Goal: Transaction & Acquisition: Obtain resource

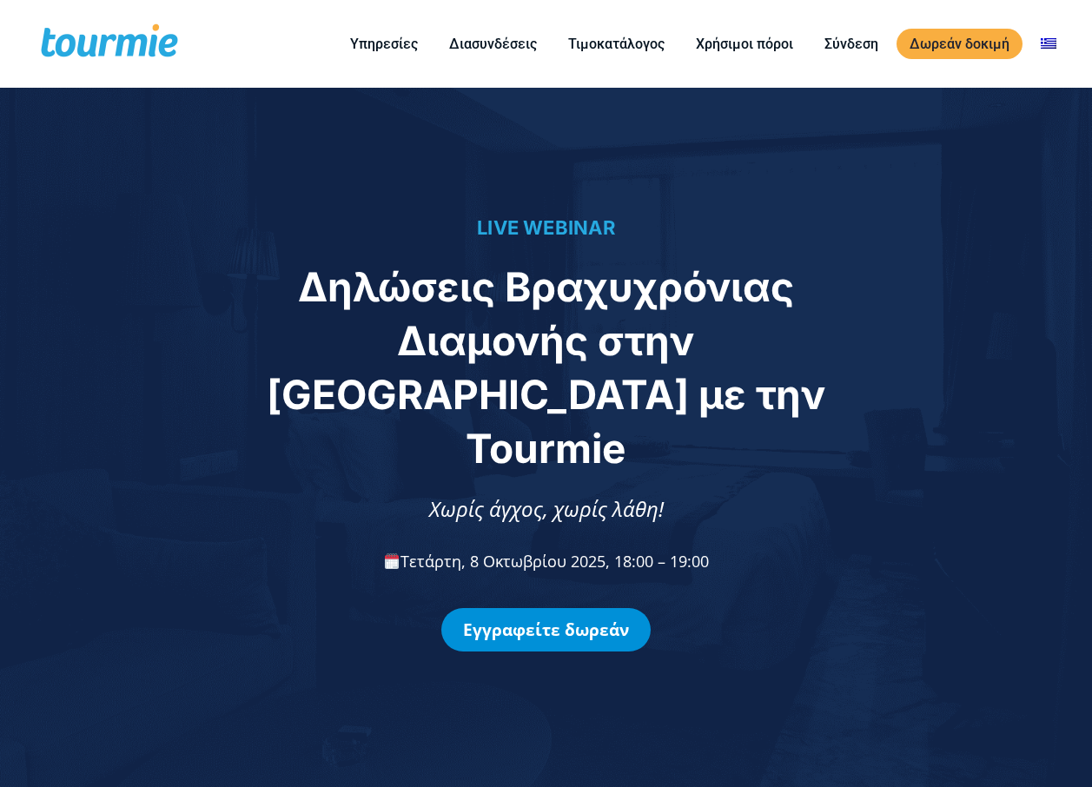
click at [578, 608] on link "Εγγραφείτε δωρεάν" at bounding box center [545, 629] width 209 height 43
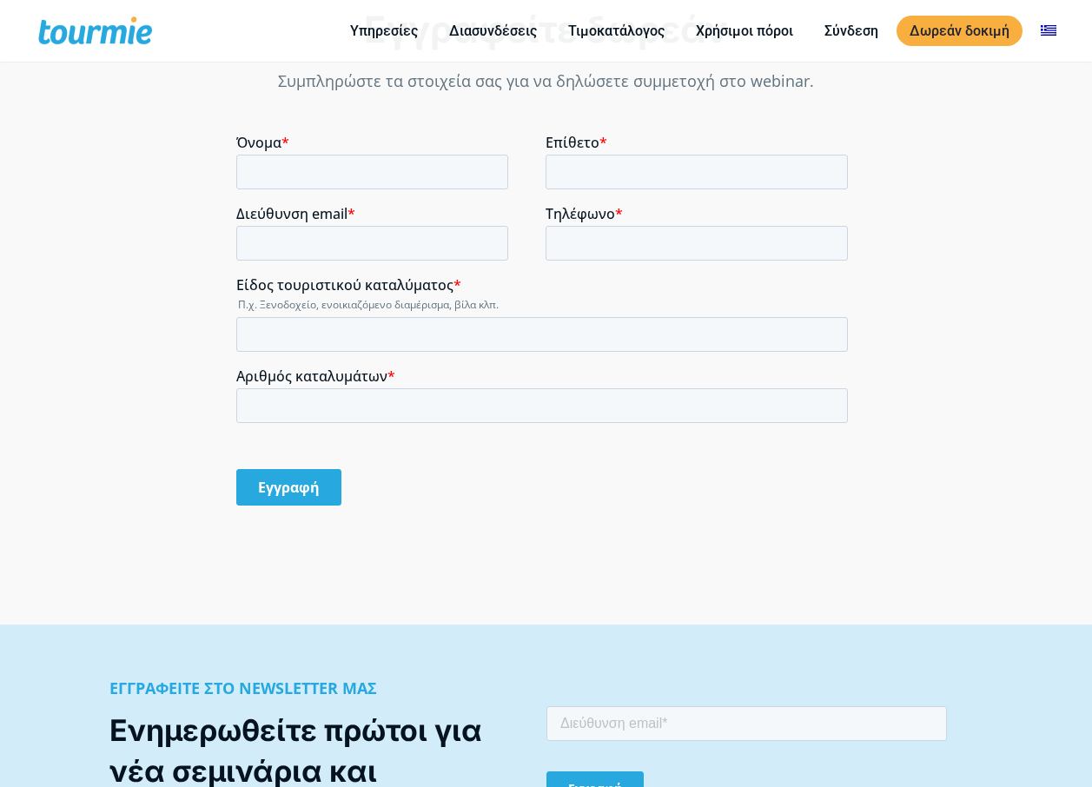
scroll to position [1436, 0]
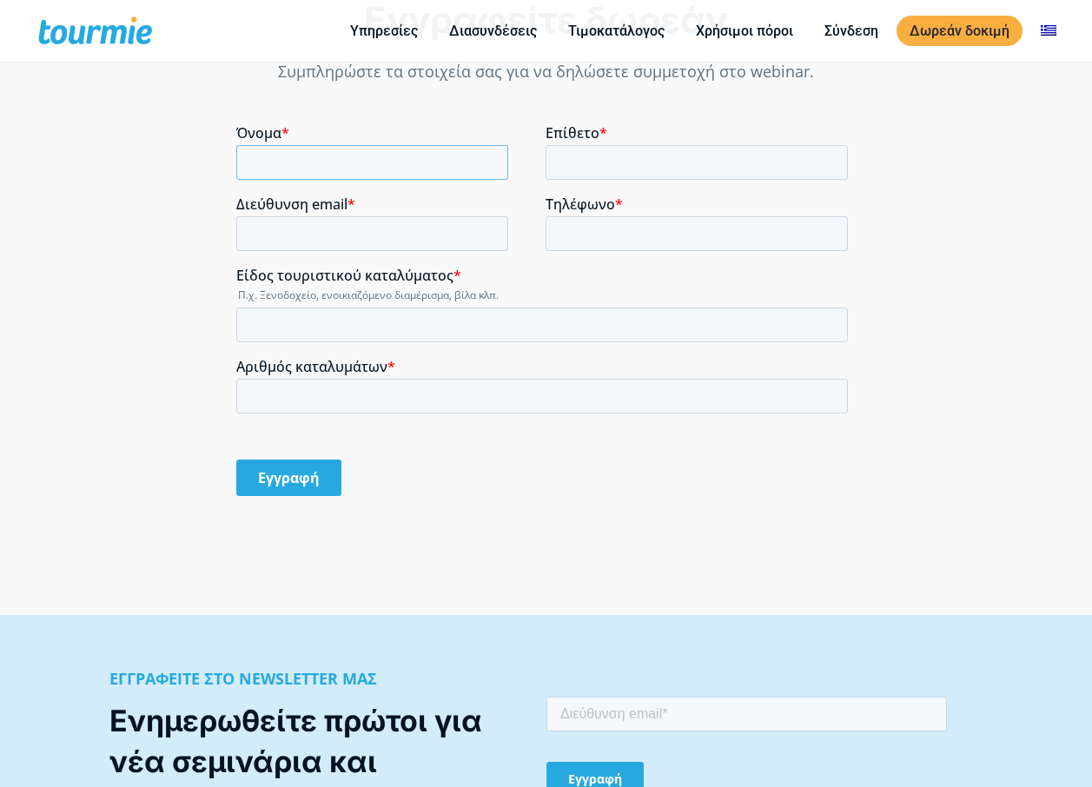
click at [469, 153] on input "Όνομα *" at bounding box center [372, 162] width 272 height 35
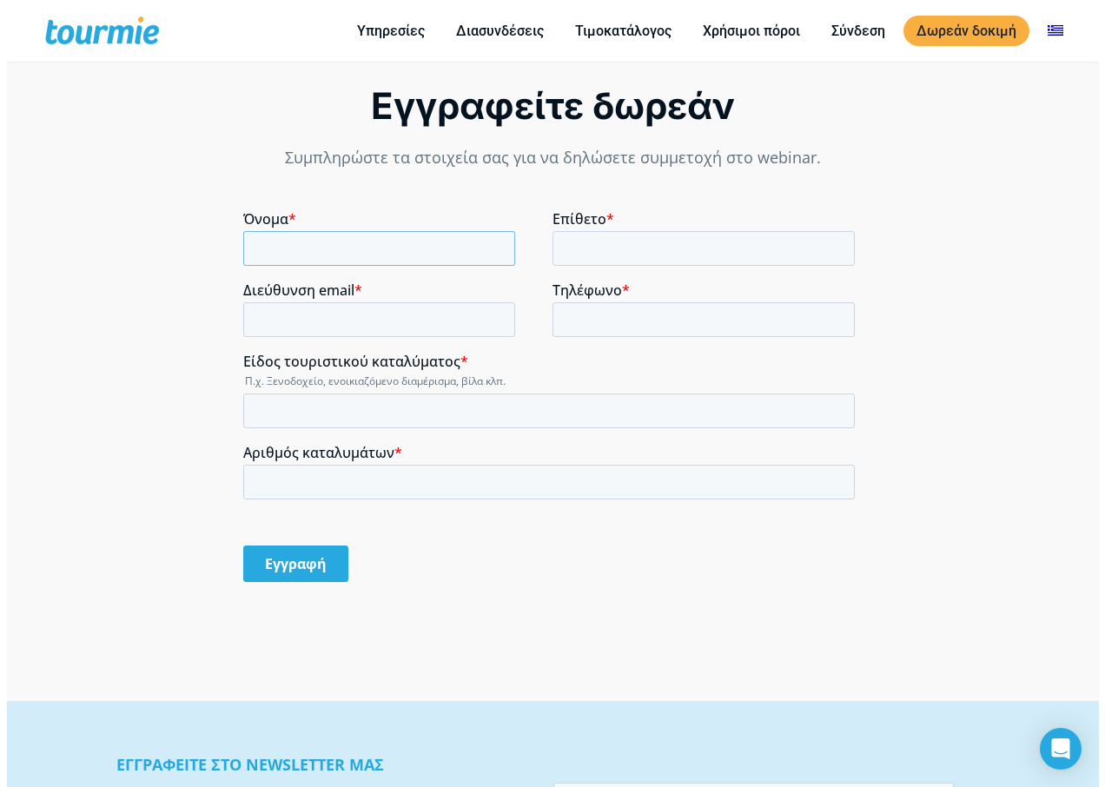
scroll to position [1348, 0]
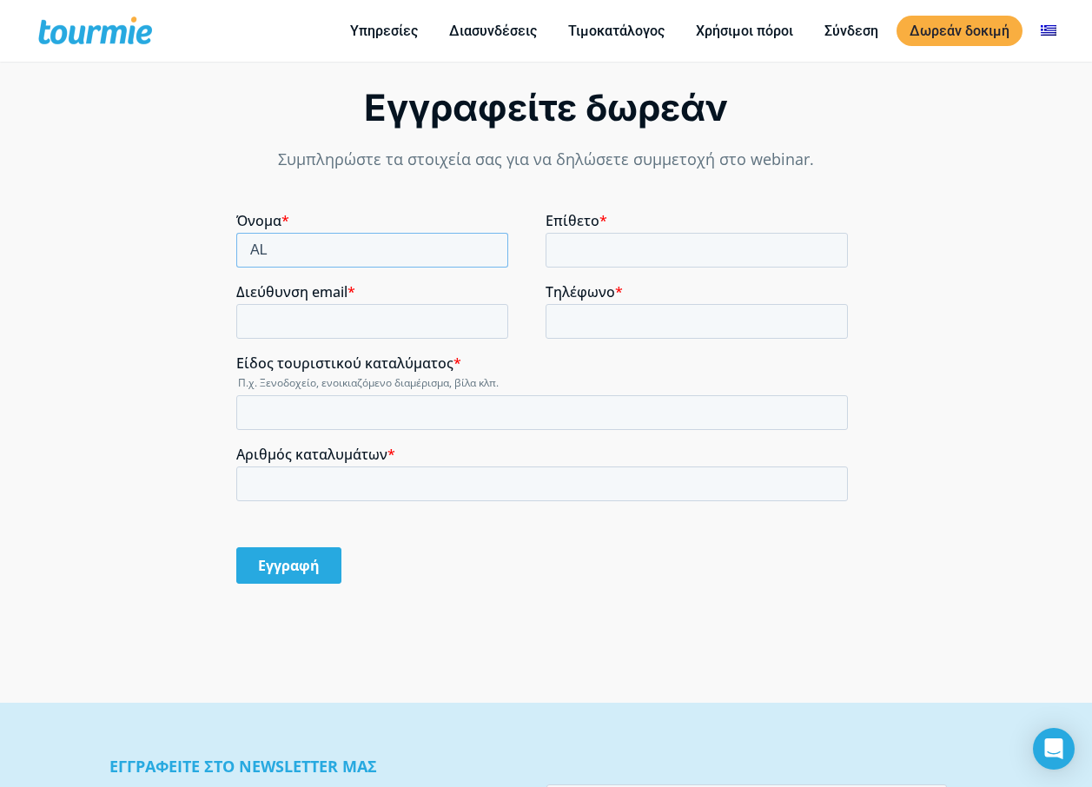
type input "A"
type input "ΑΛΙΚΗ"
click at [611, 245] on input "Επίθετο *" at bounding box center [697, 250] width 302 height 35
type input "ΔΕΛΗΓΙΑΝΝΙΔΗ"
click at [408, 316] on input "Διεύθυνση email *" at bounding box center [372, 321] width 272 height 35
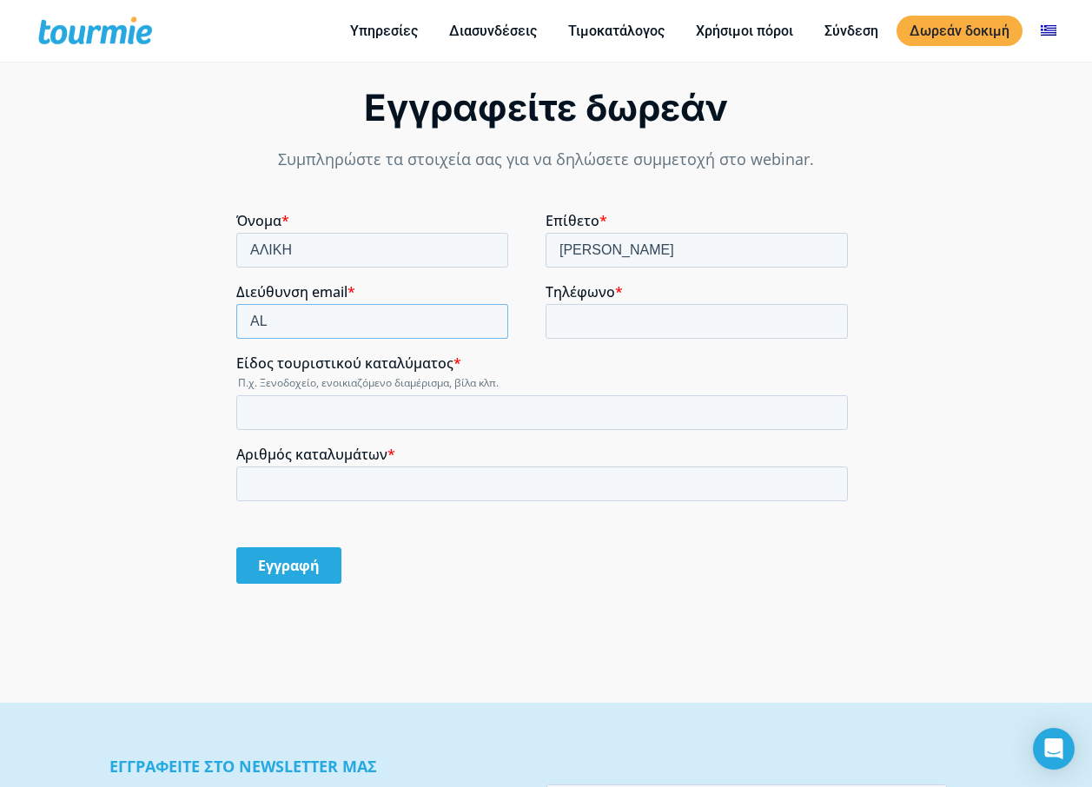
type input "A"
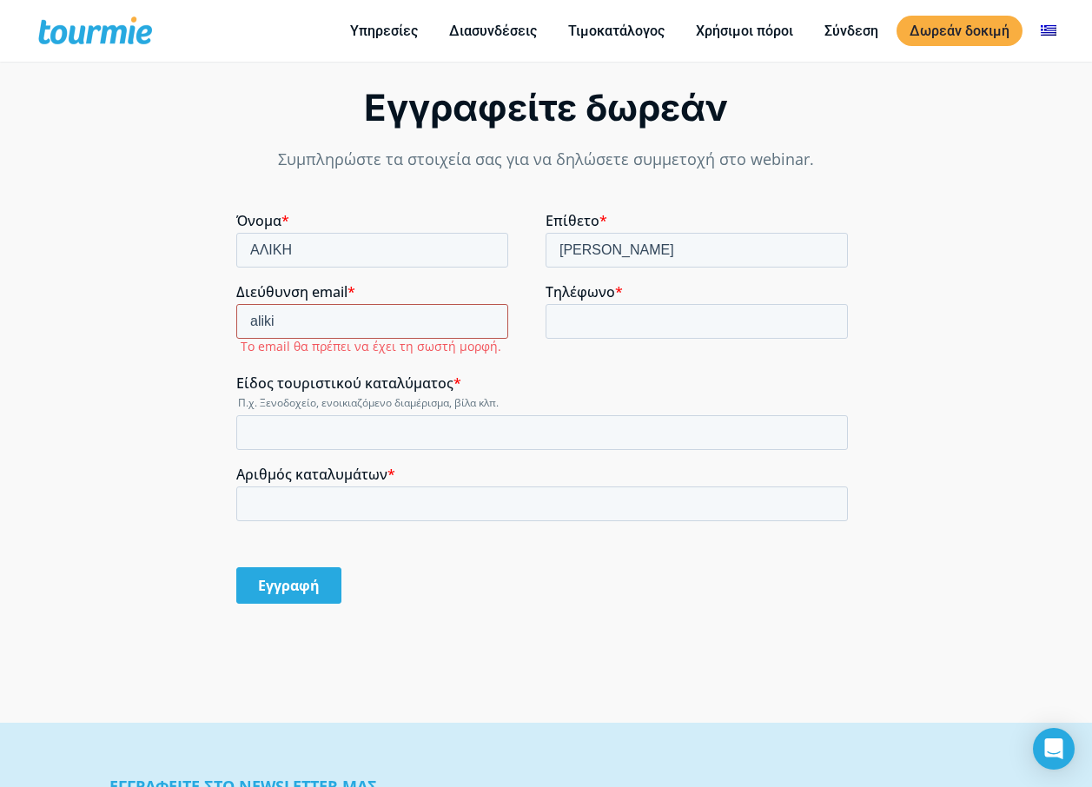
type input "aliki.deligiannidi@gmail.com"
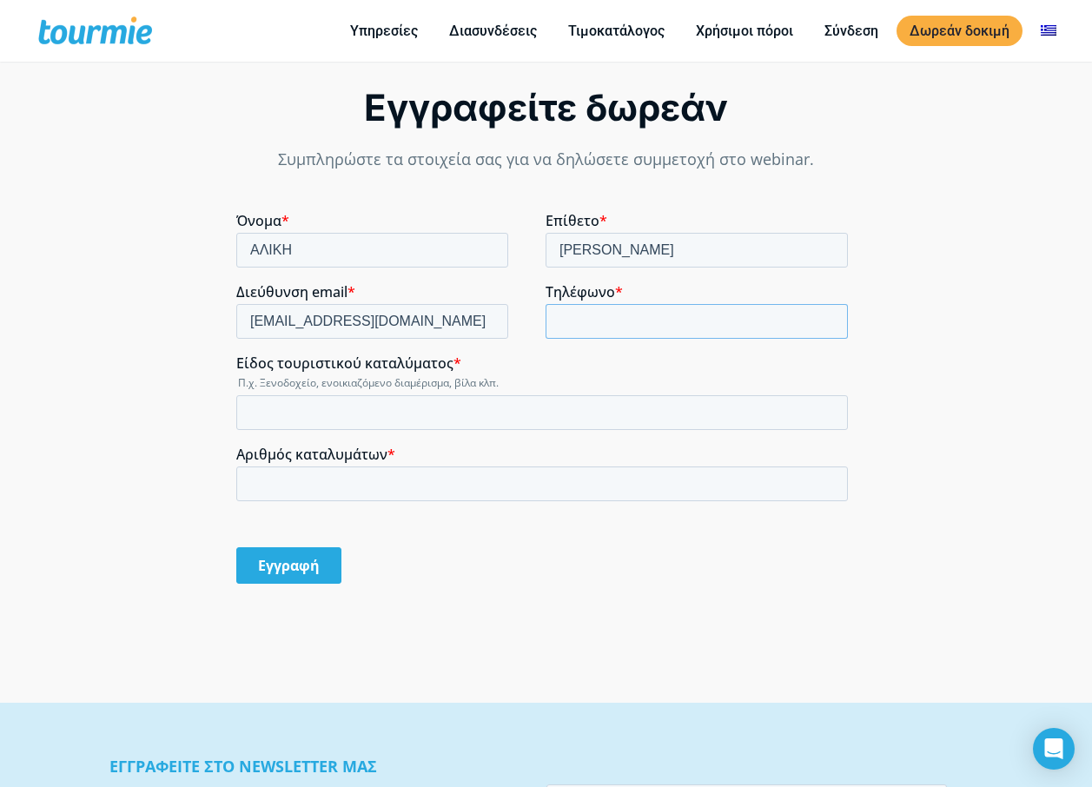
click at [614, 324] on input "Τηλέφωνο *" at bounding box center [697, 321] width 302 height 35
type input "+306944692667"
click at [427, 417] on input "Είδος τουριστικού καταλύματος *" at bounding box center [542, 412] width 612 height 35
type input "e"
type input "ΕΝΟΙΚΙΑΖΟΜΕΝΟ ΔΙΑΜΕΡΙΣΜΑ"
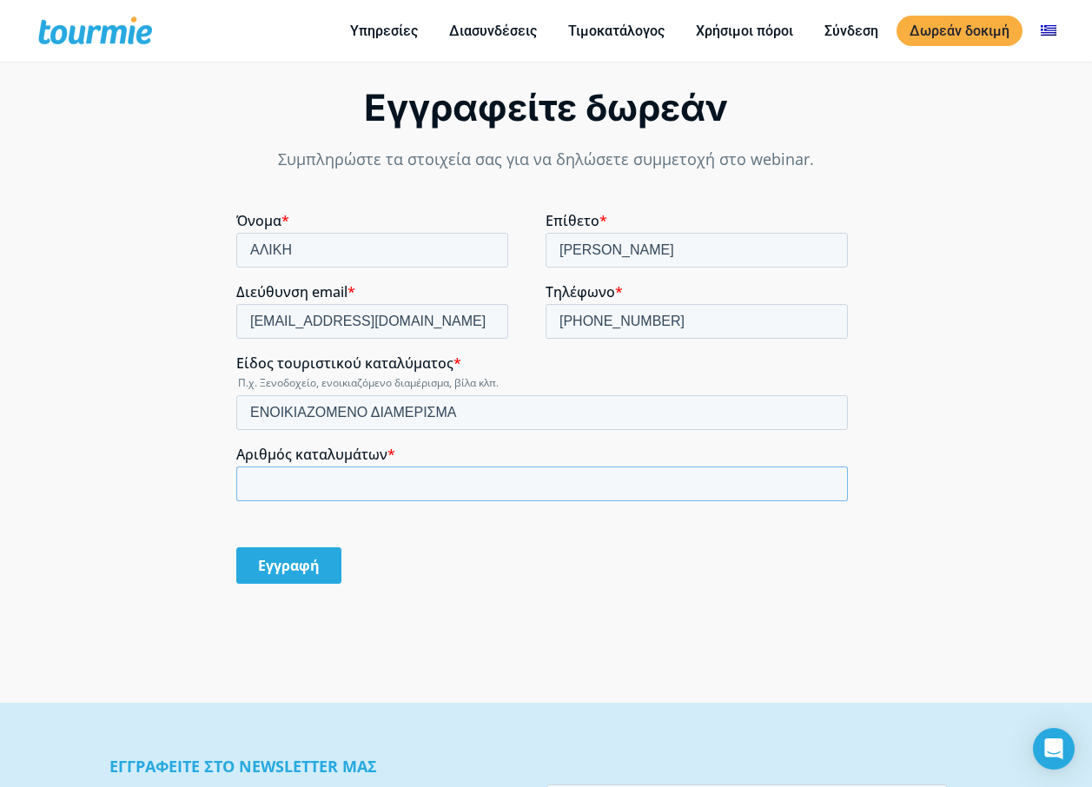
click at [454, 482] on input "Αριθμός καταλυμάτων *" at bounding box center [542, 484] width 612 height 35
type input "2"
click at [278, 566] on input "Εγγραφή" at bounding box center [288, 565] width 105 height 36
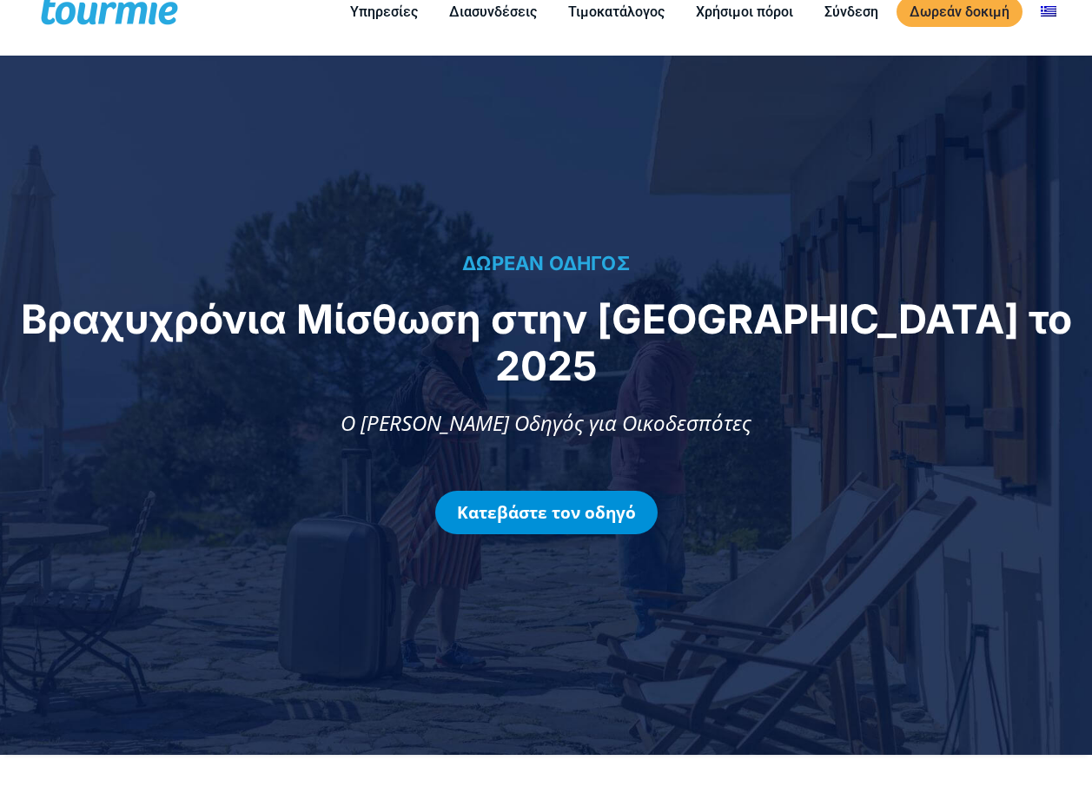
scroll to position [108, 0]
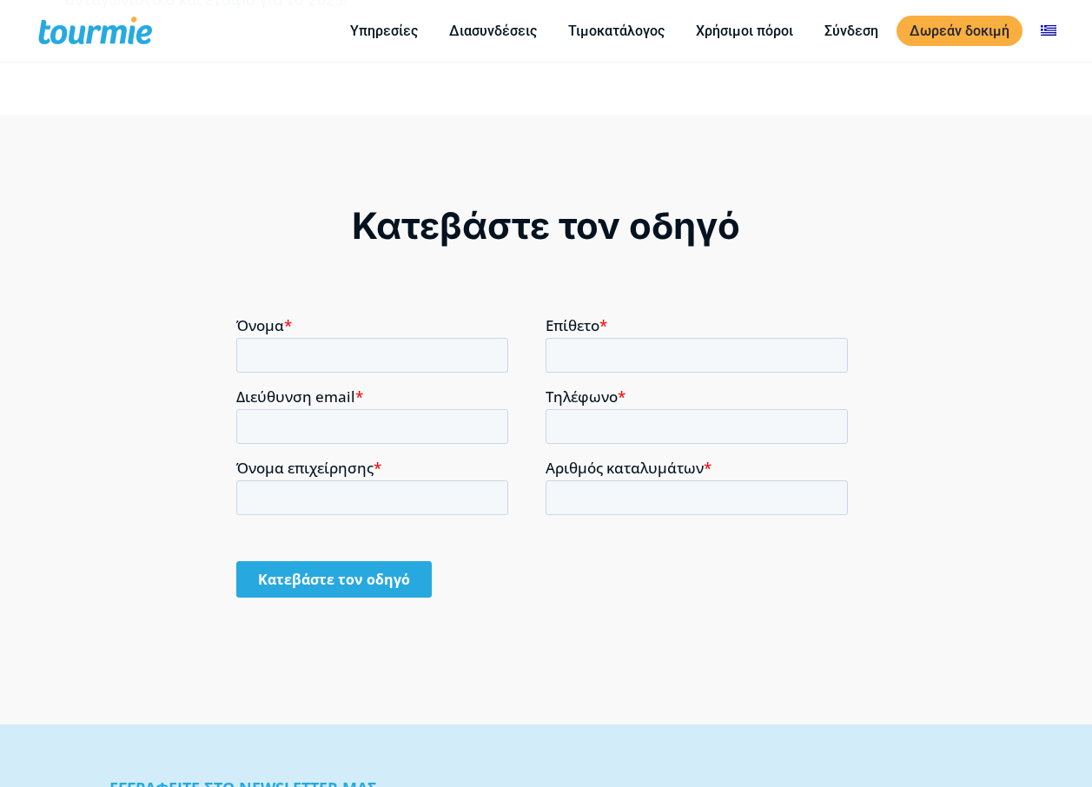
scroll to position [1423, 0]
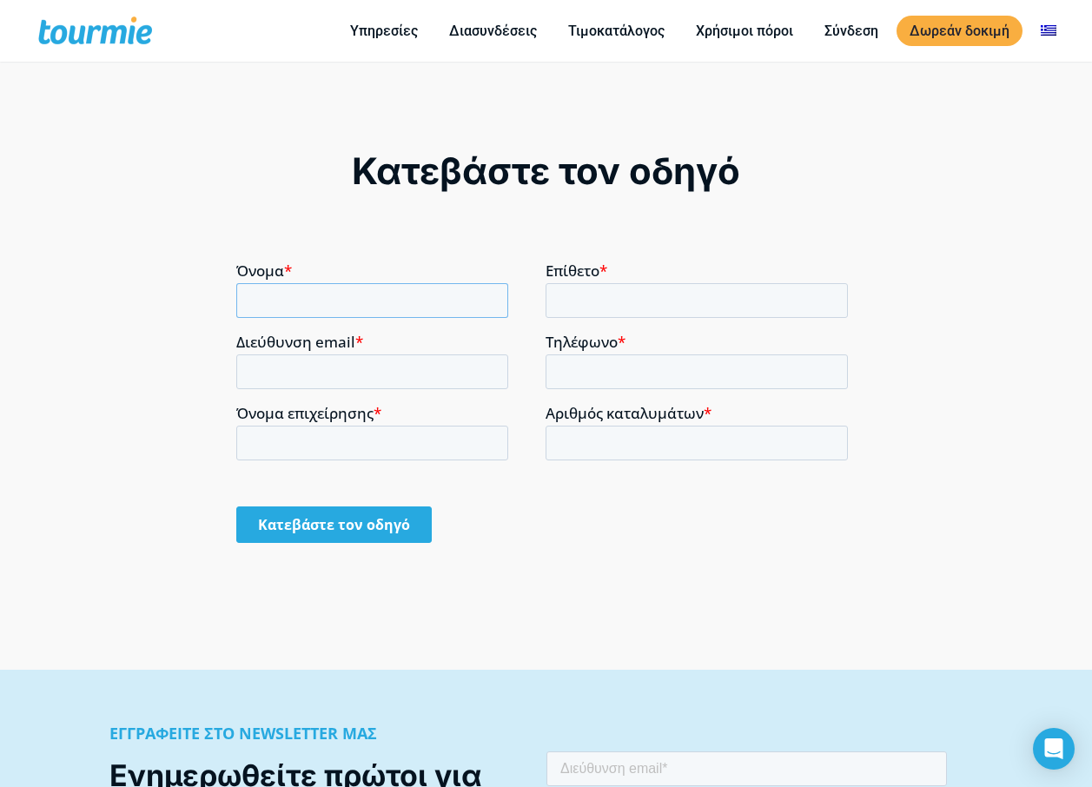
click at [401, 304] on input "Όνομα *" at bounding box center [372, 299] width 272 height 35
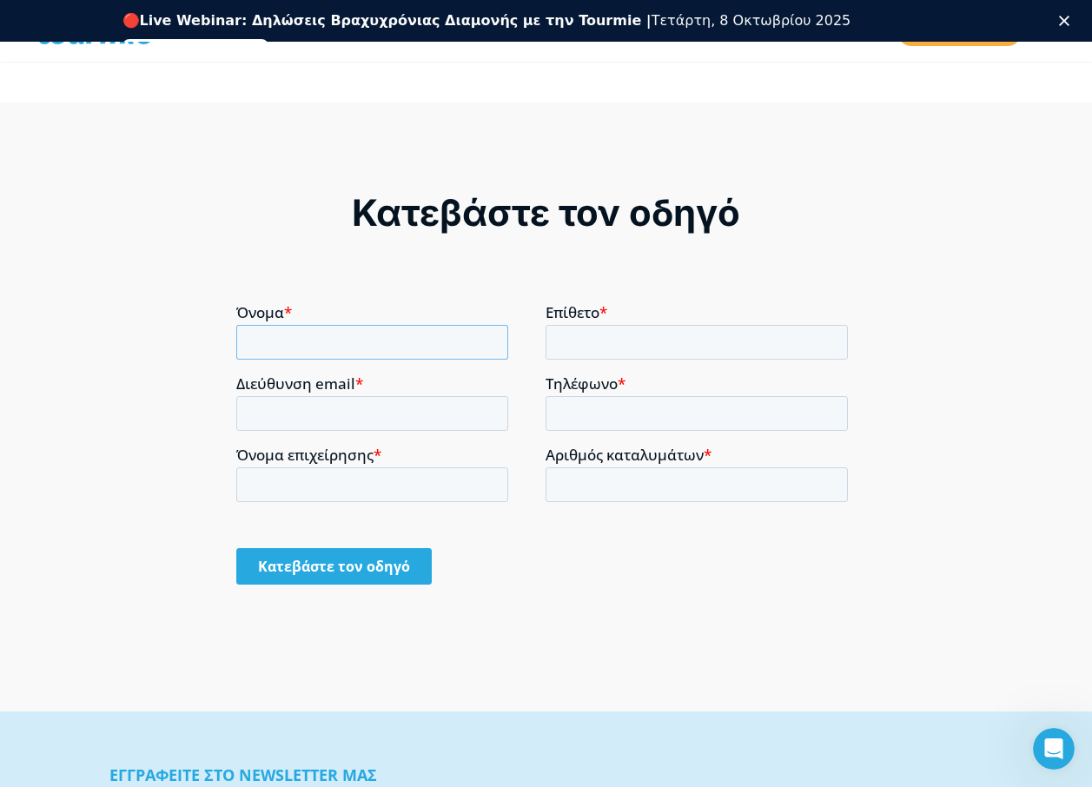
scroll to position [0, 0]
type input "ΑΛΙΚΗ"
click at [593, 347] on input "Επίθετο *" at bounding box center [697, 341] width 302 height 35
type input "ΔΕΛΗΓΙΑΝΝΙΔΗ"
click at [375, 417] on input "Διεύθυνση email *" at bounding box center [372, 412] width 272 height 35
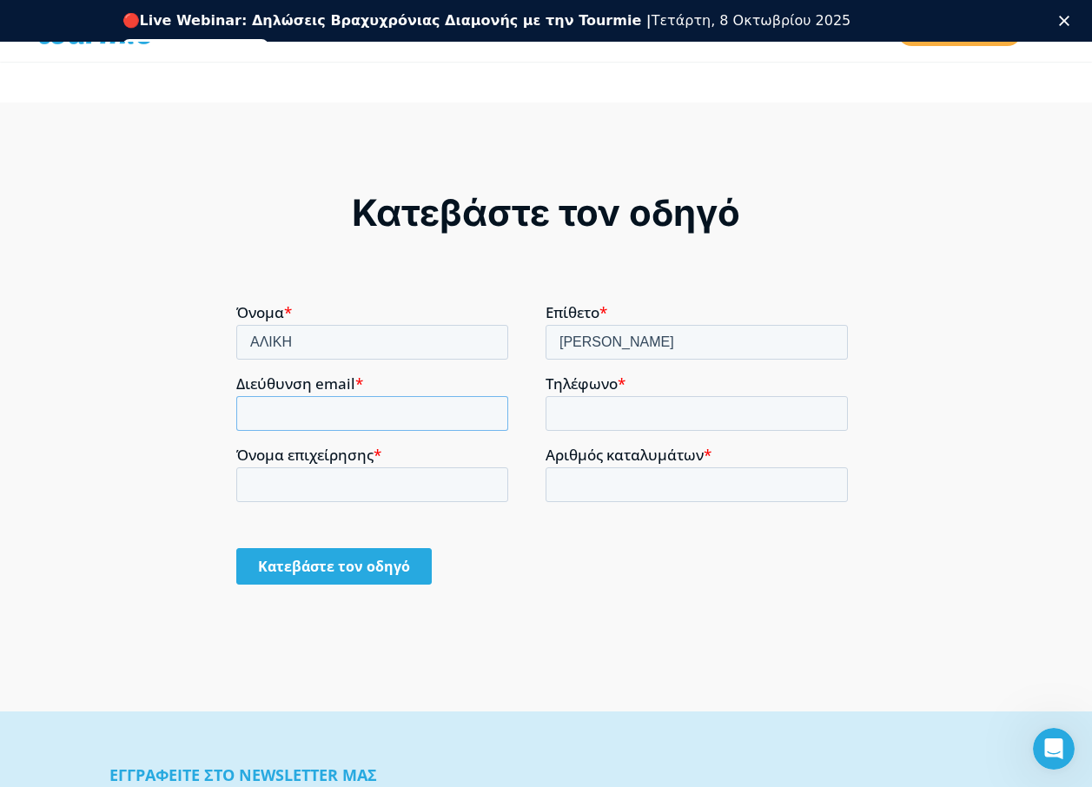
type input "aliki.deligiannidi@gmail.com"
drag, startPoint x: 415, startPoint y: 345, endPoint x: 225, endPoint y: 343, distance: 189.5
click at [236, 343] on html "Όνομα * ΑΛΙΚΗ Επίθετο * ΔΕΛΗΓΙΑΝΝΙΔΗ Διεύθυνση email * aliki.deligiannidi@gmail…" at bounding box center [545, 458] width 619 height 311
type input "ΝΙΚΟΣ"
drag, startPoint x: 673, startPoint y: 342, endPoint x: 452, endPoint y: 326, distance: 221.3
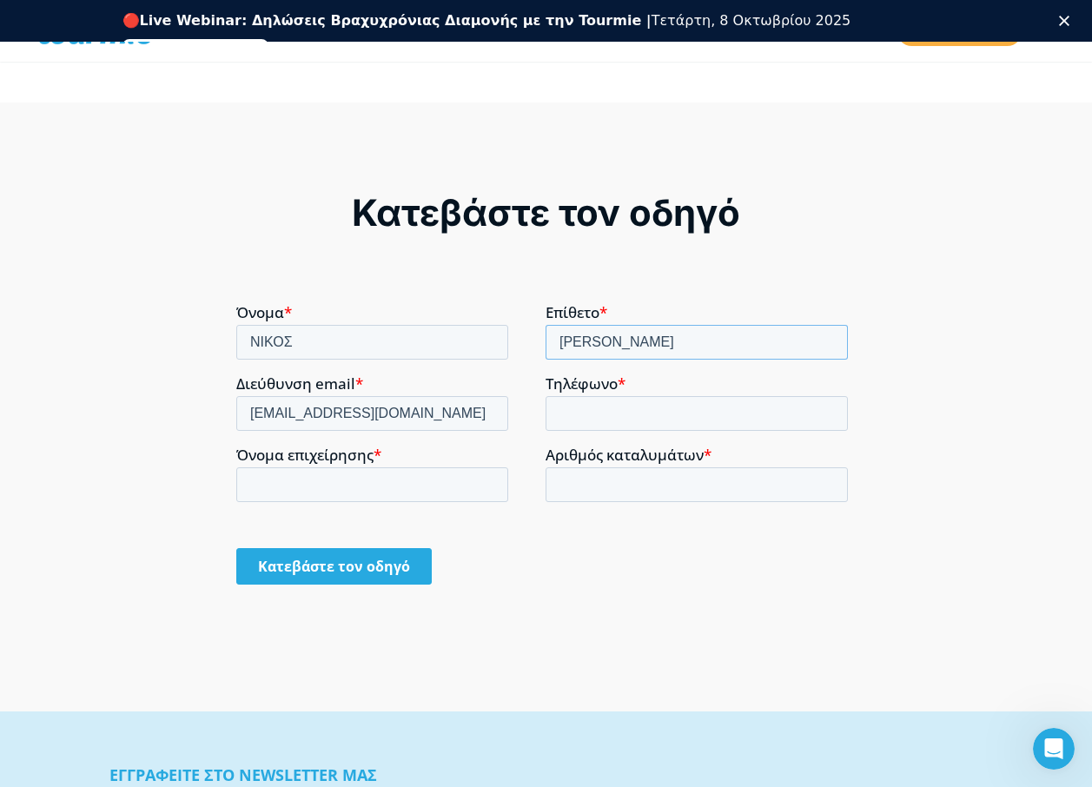
click at [456, 335] on fieldset "Όνομα * ΝΙΚΟΣ Επίθετο * ΔΕΛΗΓΙΑΝΝΙΔΗ" at bounding box center [545, 338] width 619 height 71
type input "ΚΑΨΙΑΝΗΣ"
drag, startPoint x: 461, startPoint y: 413, endPoint x: 117, endPoint y: 419, distance: 344.2
click at [236, 419] on html "Όνομα * ΝΙΚΟΣ Επίθετο * ΚΑΨΙΑΝΗΣ Διεύθυνση email * aliki.deligiannidi@gmail.com…" at bounding box center [545, 458] width 619 height 311
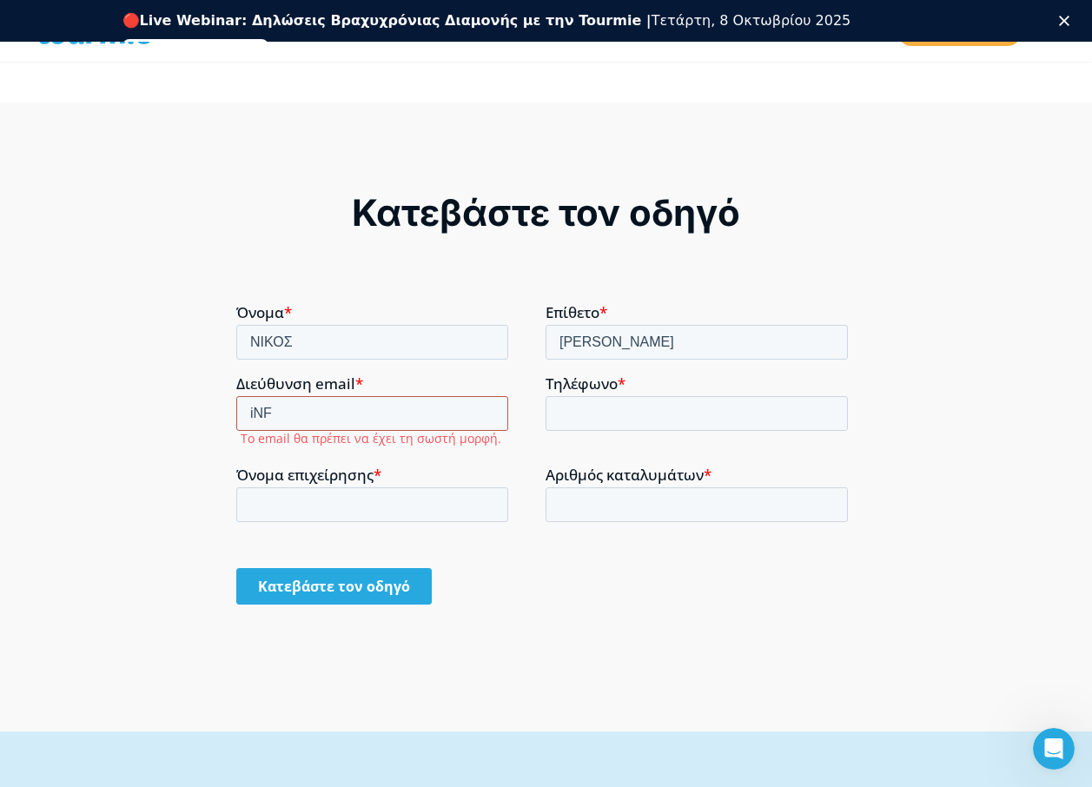
type input "info@knitfil.com"
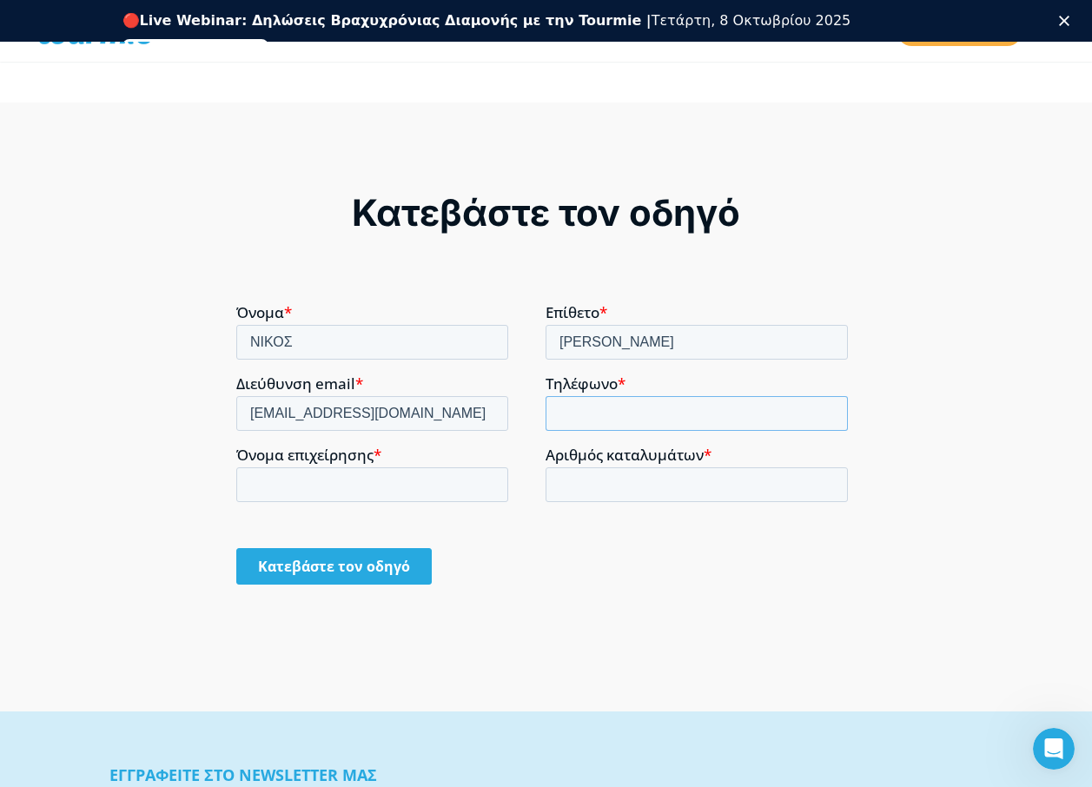
click at [630, 409] on input "Τηλέφωνο *" at bounding box center [697, 412] width 302 height 35
type input "2102717526"
click at [590, 594] on div "Κατεβάστε τον οδηγό" at bounding box center [545, 566] width 619 height 66
click at [453, 489] on input "Όνομα επιχείρησης *" at bounding box center [372, 484] width 272 height 35
type input "ΝΗΜΑΤΑ ΚΑΨΙΑΝΗ ΑΕΒΕ"
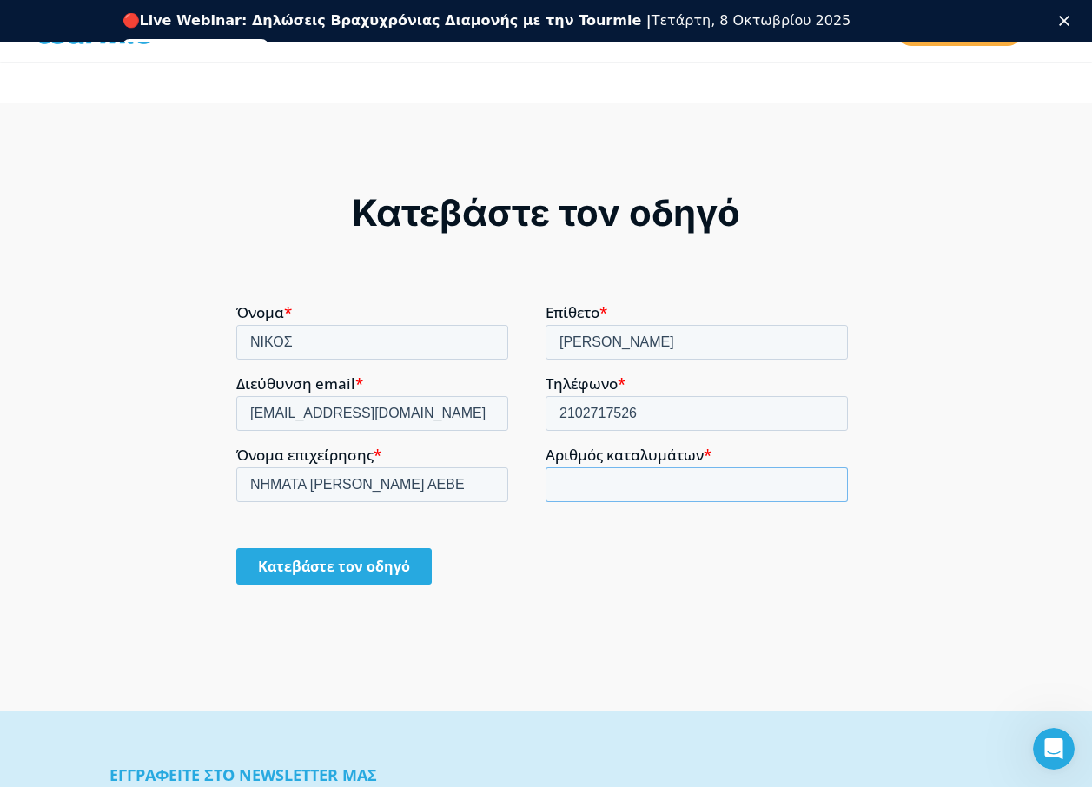
click at [611, 481] on input "Αριθμός καταλυμάτων *" at bounding box center [697, 484] width 302 height 35
type input "2"
click at [368, 559] on input "Κατεβάστε τον οδηγό" at bounding box center [334, 565] width 196 height 36
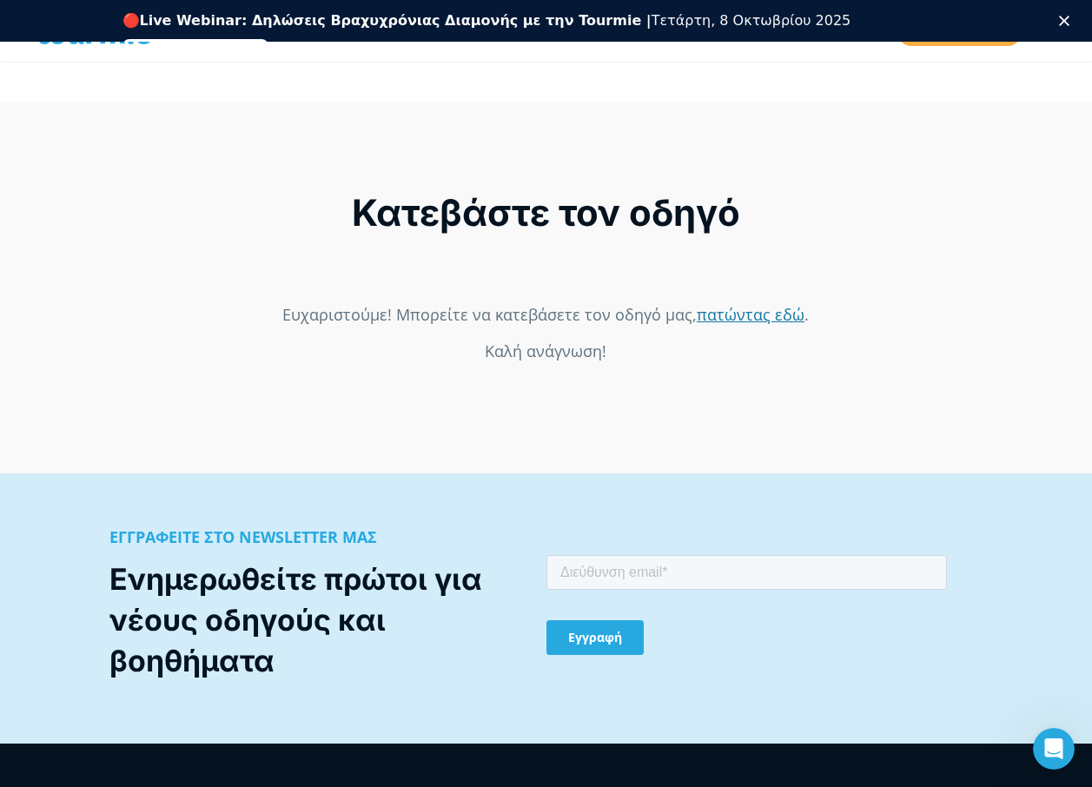
click at [775, 309] on link "πατώντας εδώ" at bounding box center [751, 313] width 108 height 21
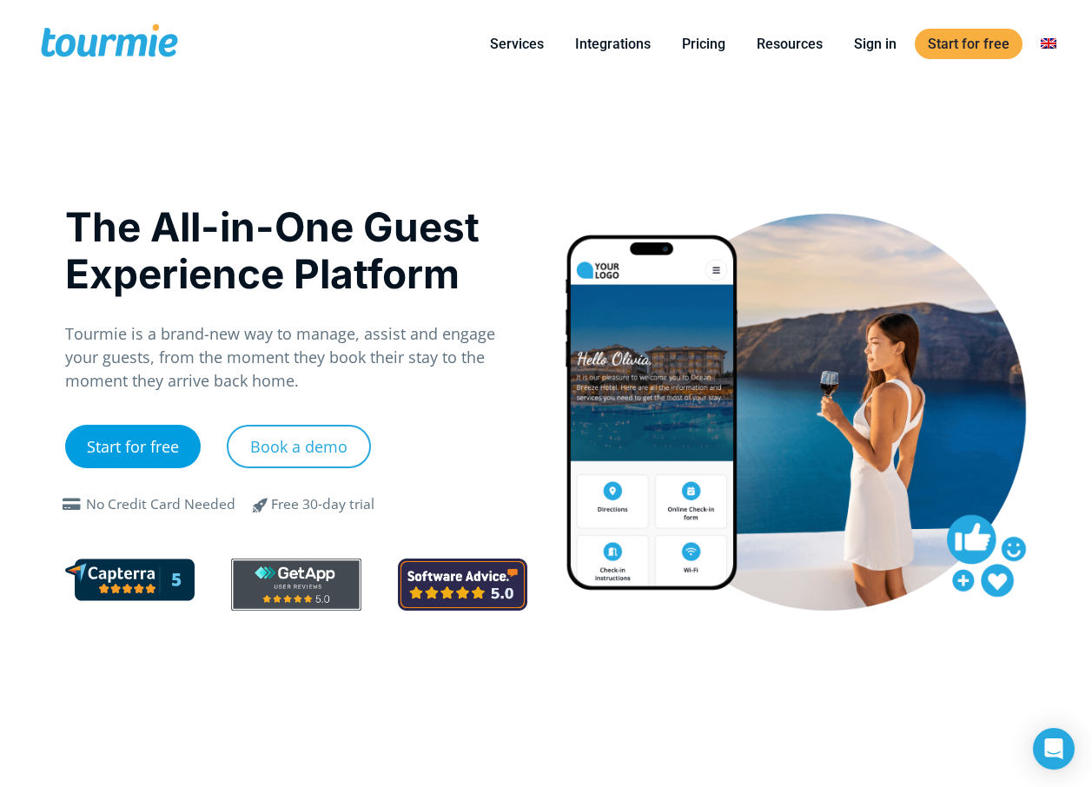
click at [141, 434] on link "Start for free" at bounding box center [133, 446] width 136 height 43
